Goal: Information Seeking & Learning: Learn about a topic

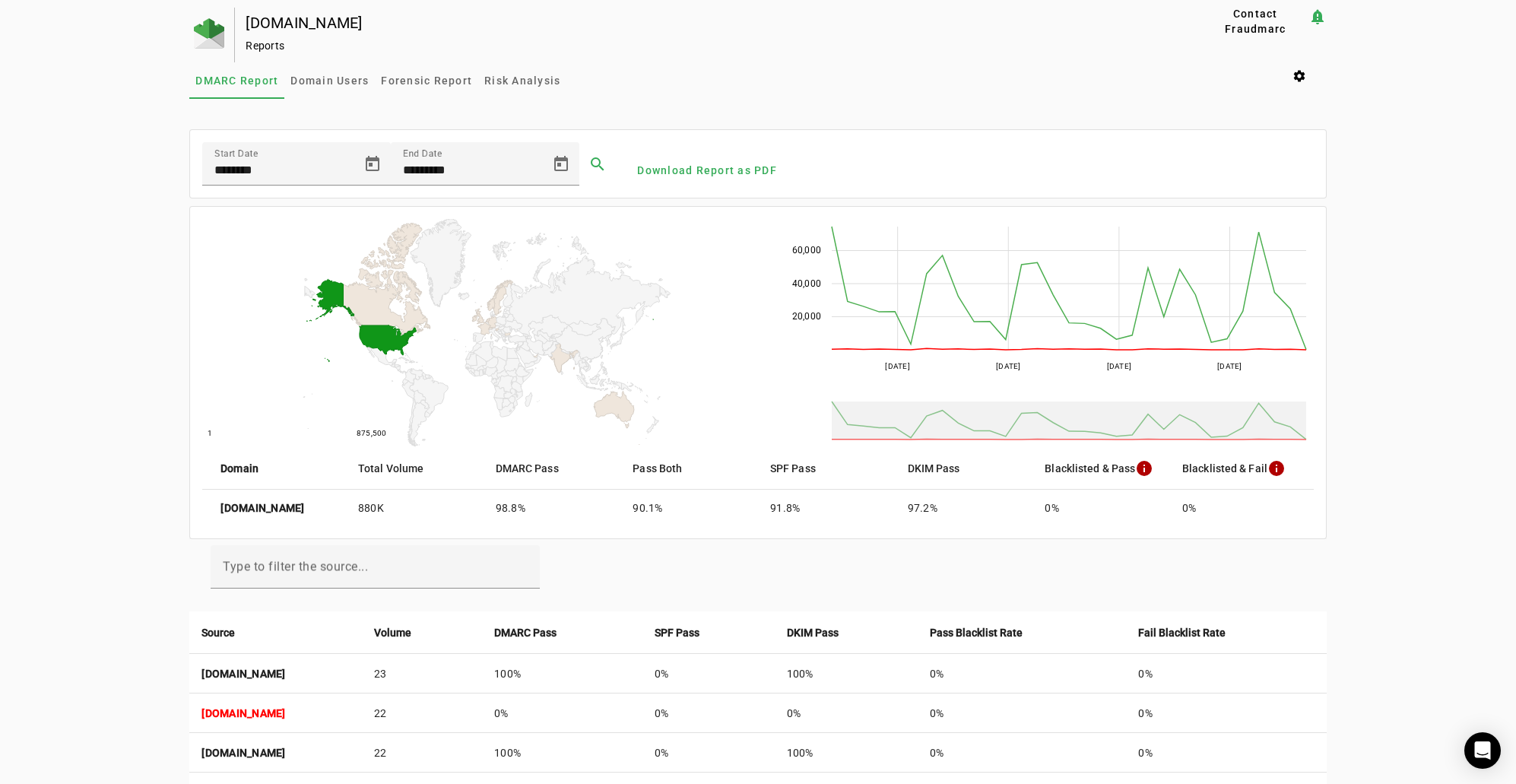
scroll to position [80, 0]
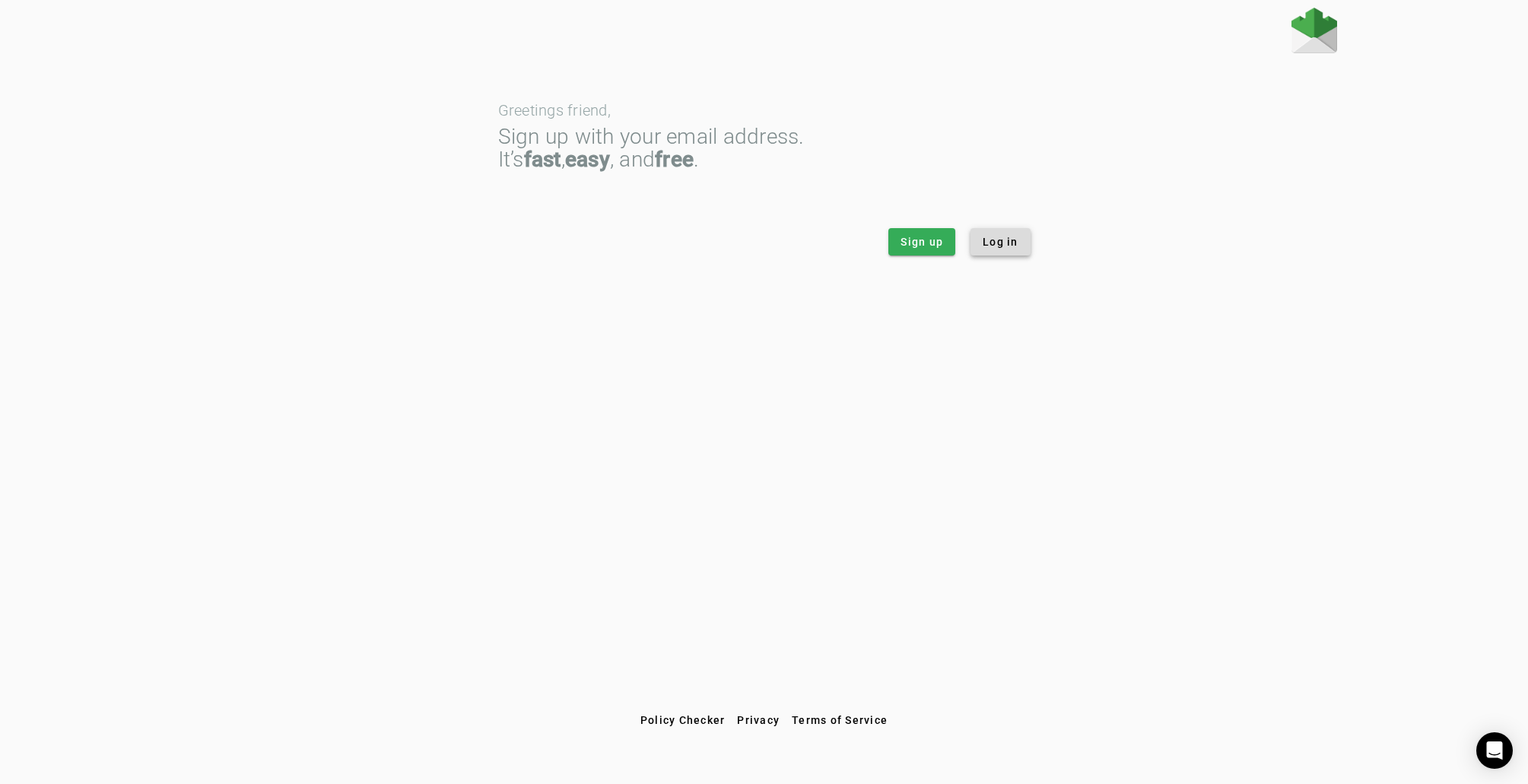
click at [1009, 241] on span "Log in" at bounding box center [1000, 242] width 36 height 15
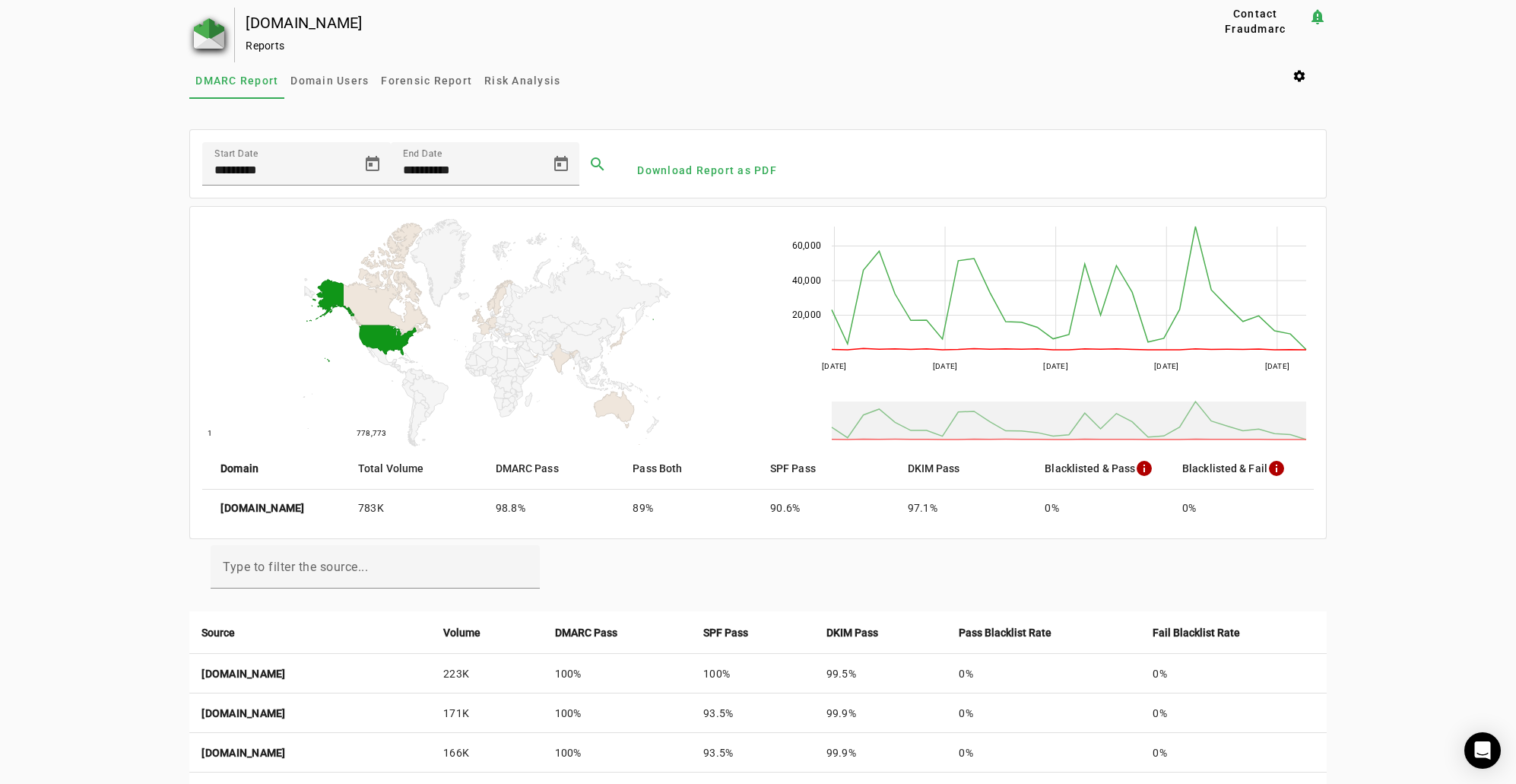
click at [210, 30] on img at bounding box center [209, 33] width 30 height 30
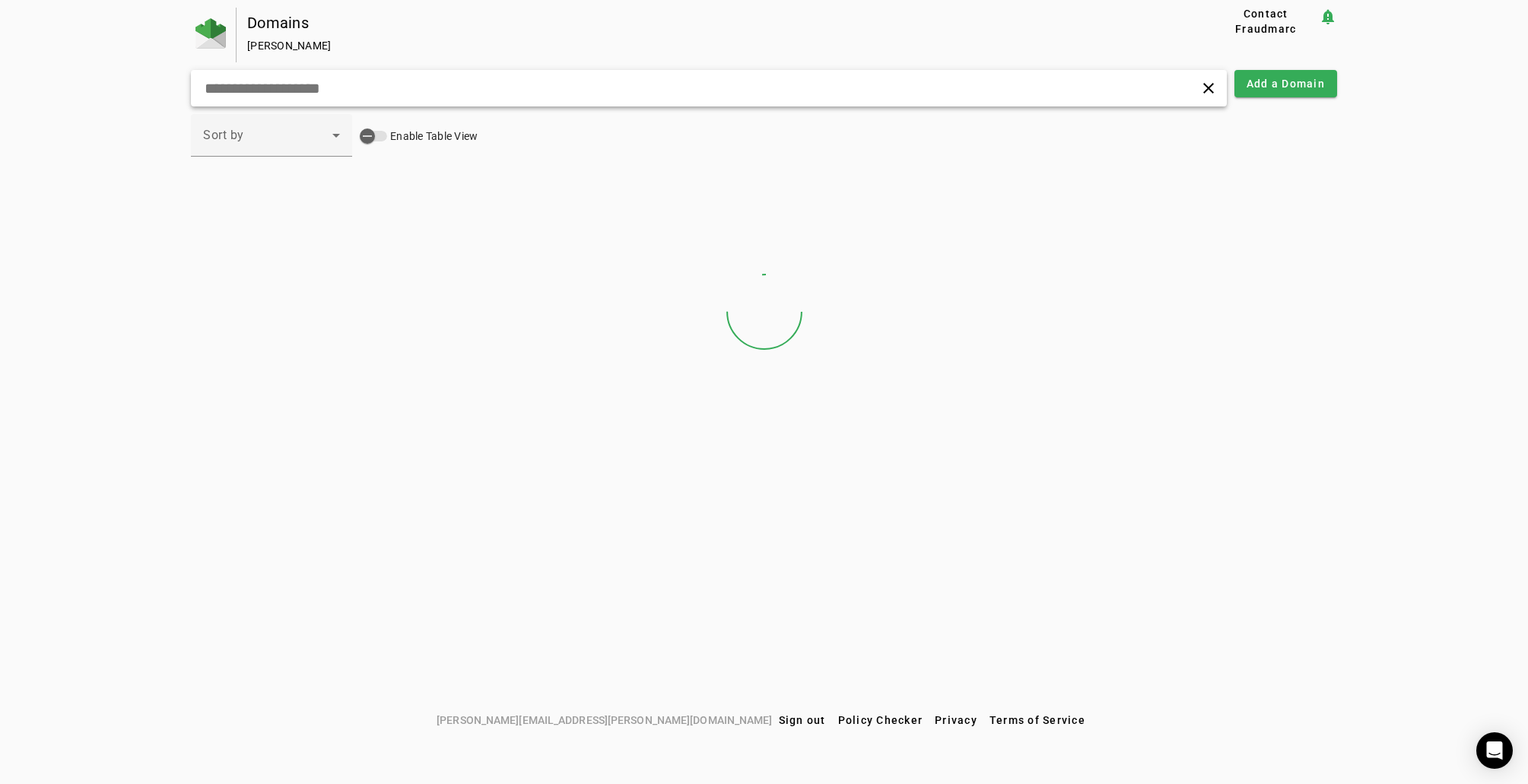
click at [256, 91] on input "text" at bounding box center [488, 88] width 570 height 18
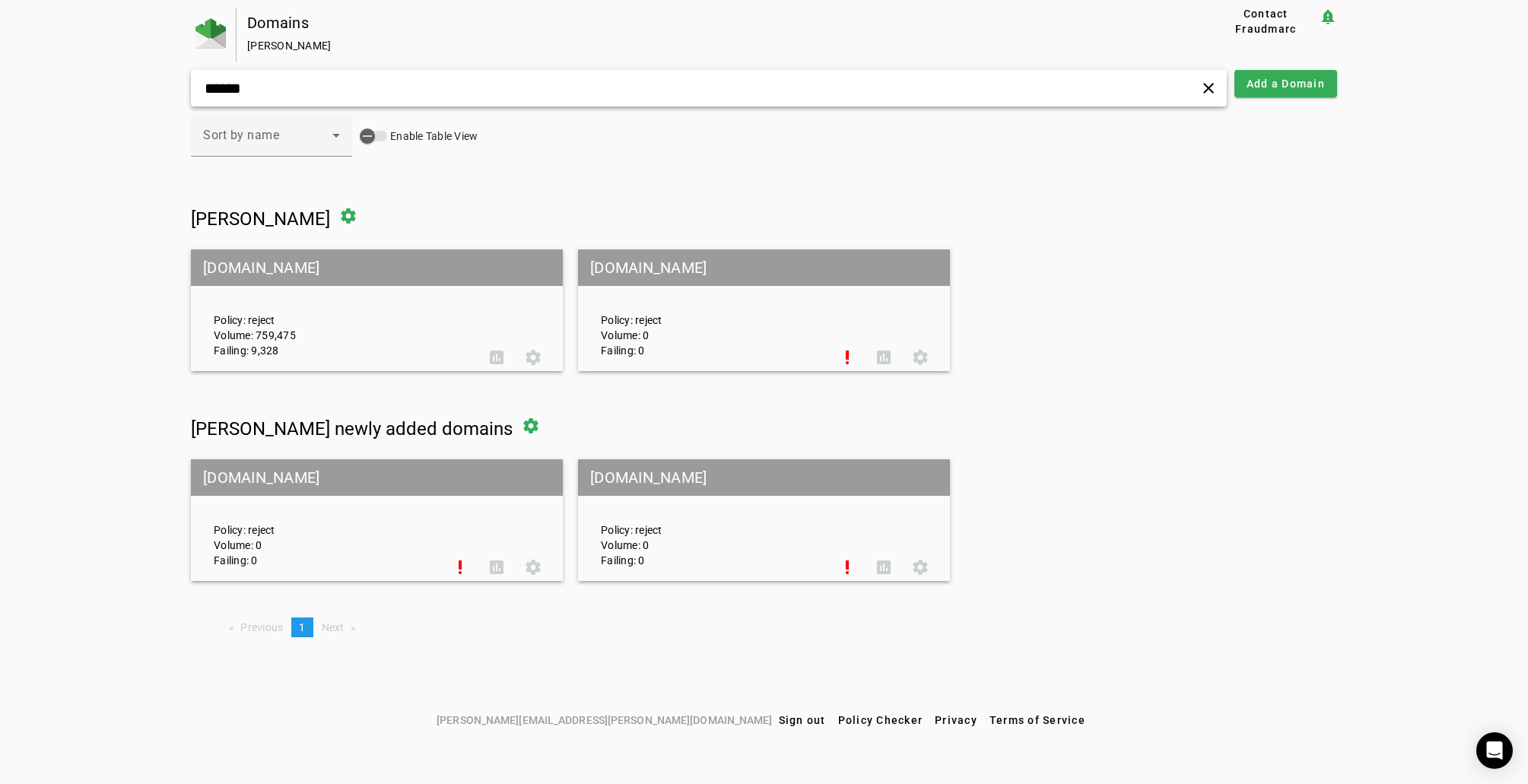
type input "******"
click at [245, 263] on mat-grid-tile-header "[DOMAIN_NAME]" at bounding box center [377, 267] width 372 height 37
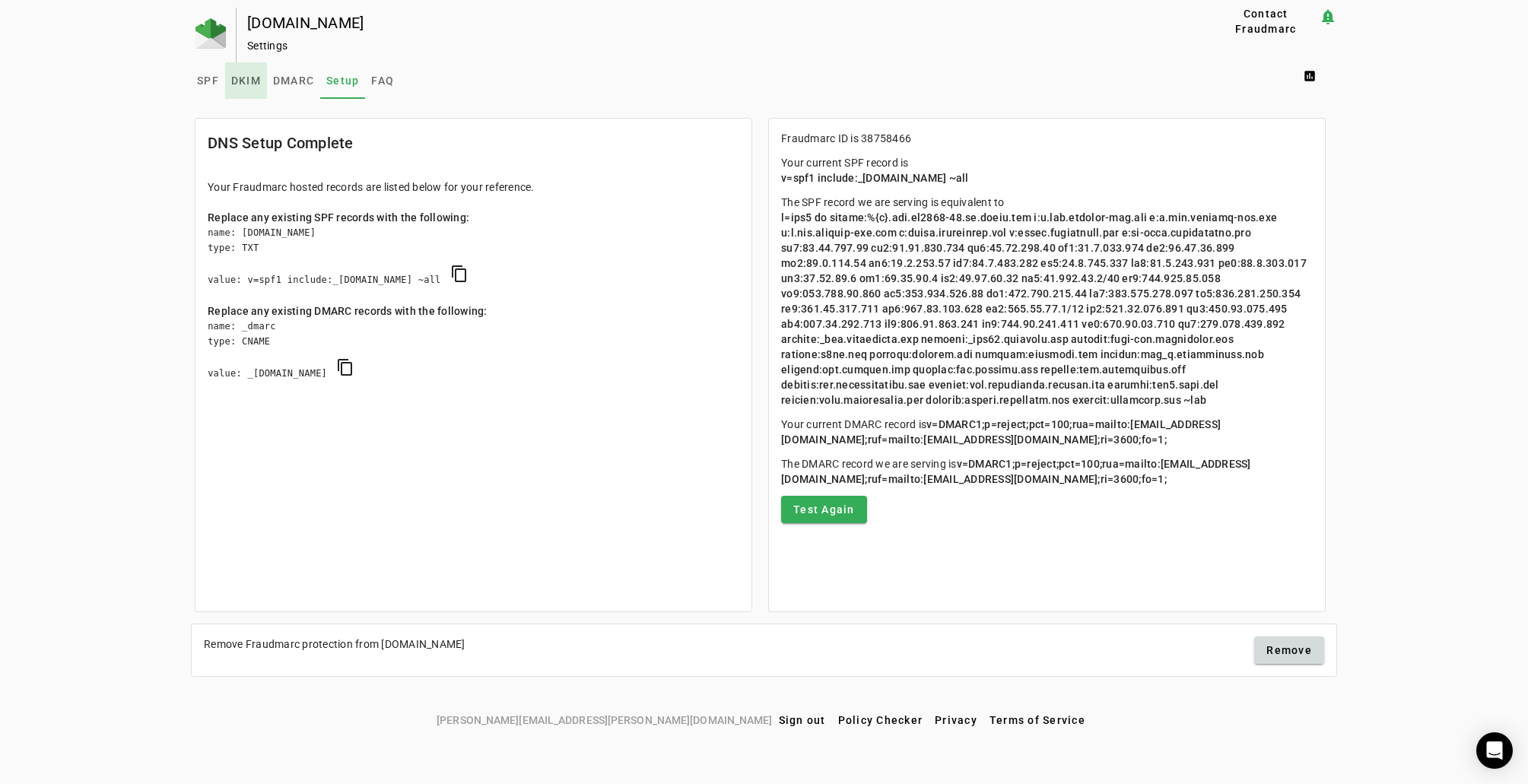
click at [238, 81] on span "DKIM" at bounding box center [245, 80] width 30 height 11
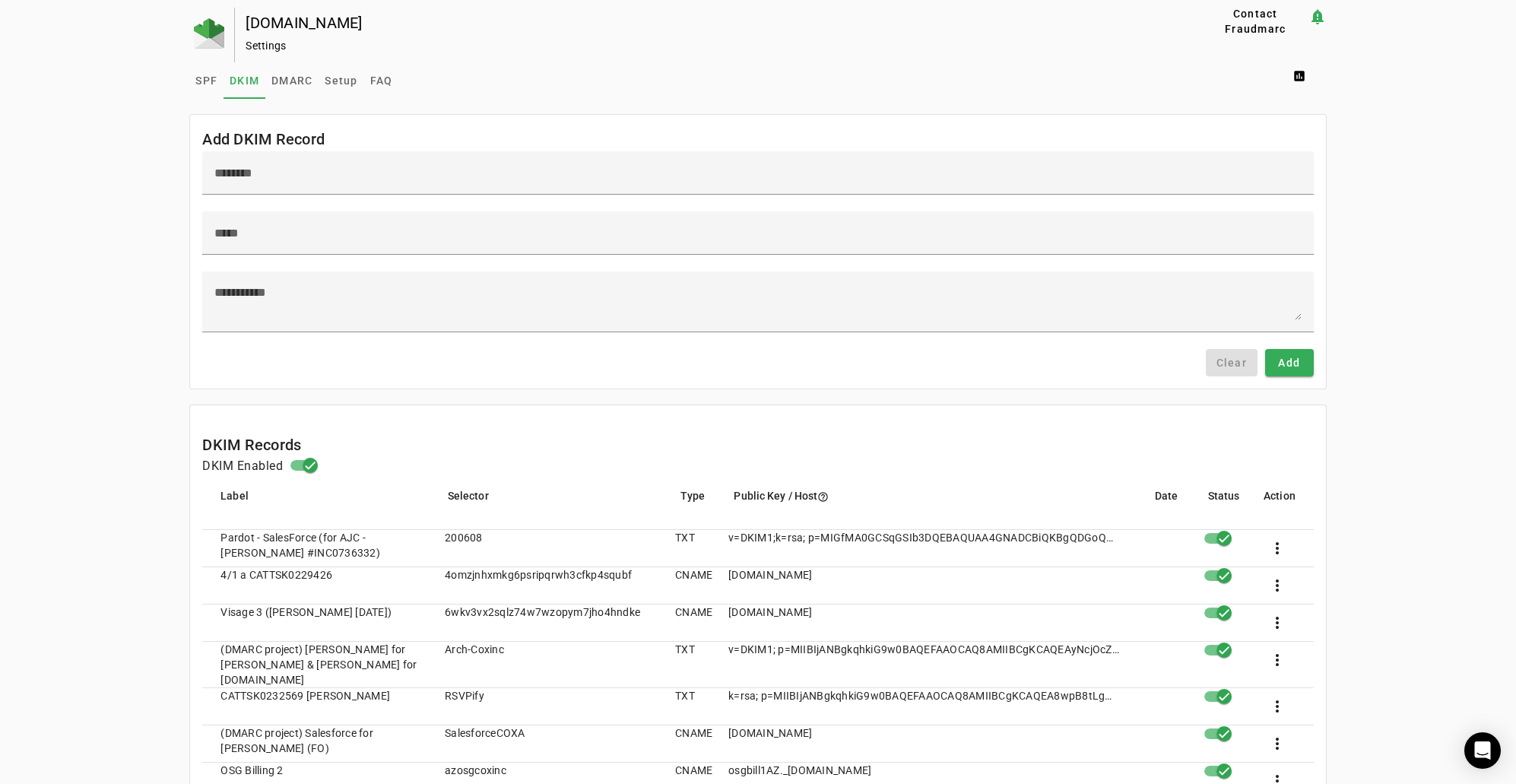
click at [879, 645] on mat-cell "v=DKIM1; p=MIIBIjANBgkqhkiG9w0BAQEFAAOCAQ8AMIIBCgKCAQEAyNcjOcZuPL/BCgzgsqIlfxQT…" at bounding box center [924, 665] width 415 height 46
click at [1098, 642] on mat-cell "v=DKIM1; p=MIIBIjANBgkqhkiG9w0BAQEFAAOCAQ8AMIIBCgKCAQEAyNcjOcZuPL/BCgzgsqIlfxQT…" at bounding box center [924, 665] width 415 height 46
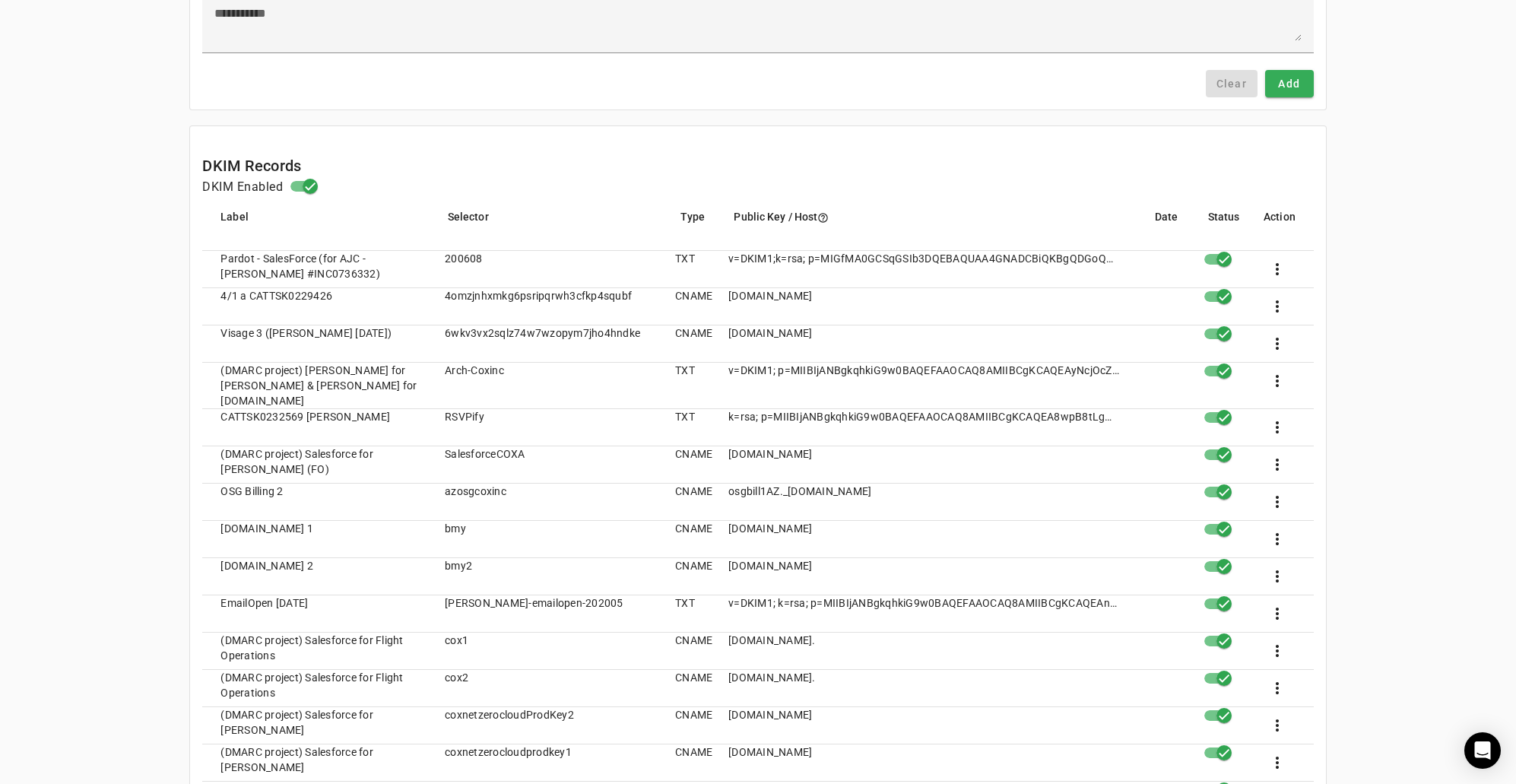
scroll to position [304, 0]
